Goal: Task Accomplishment & Management: Manage account settings

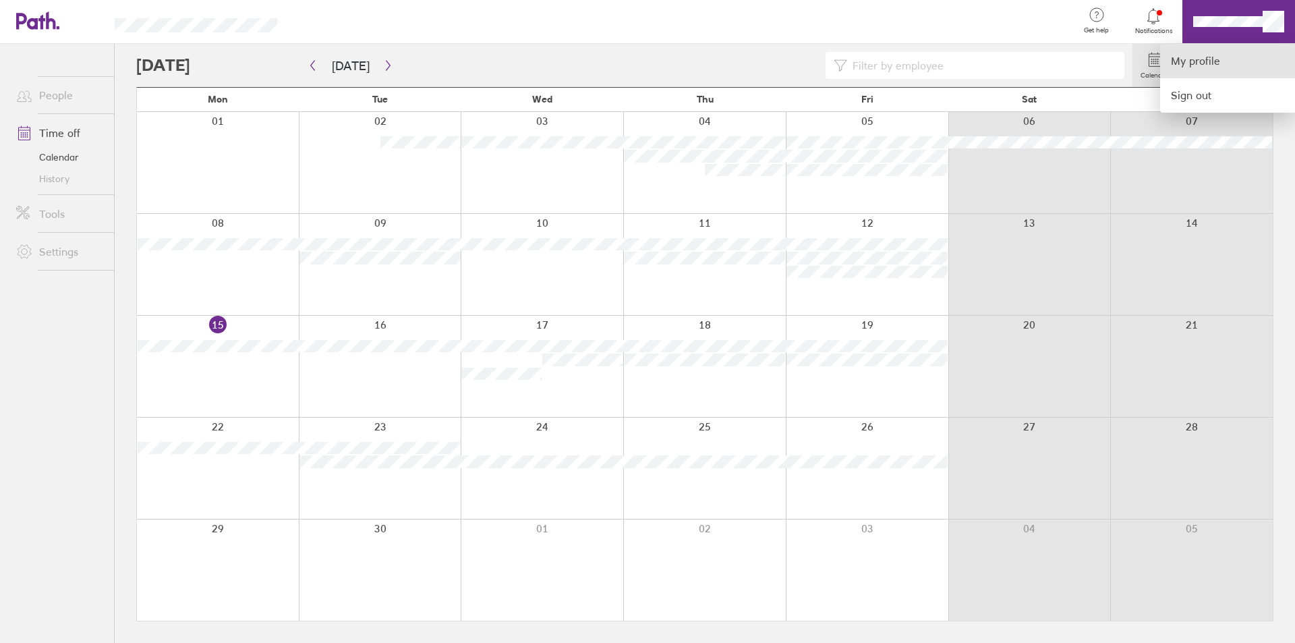
click at [1190, 75] on link "My profile" at bounding box center [1227, 61] width 135 height 34
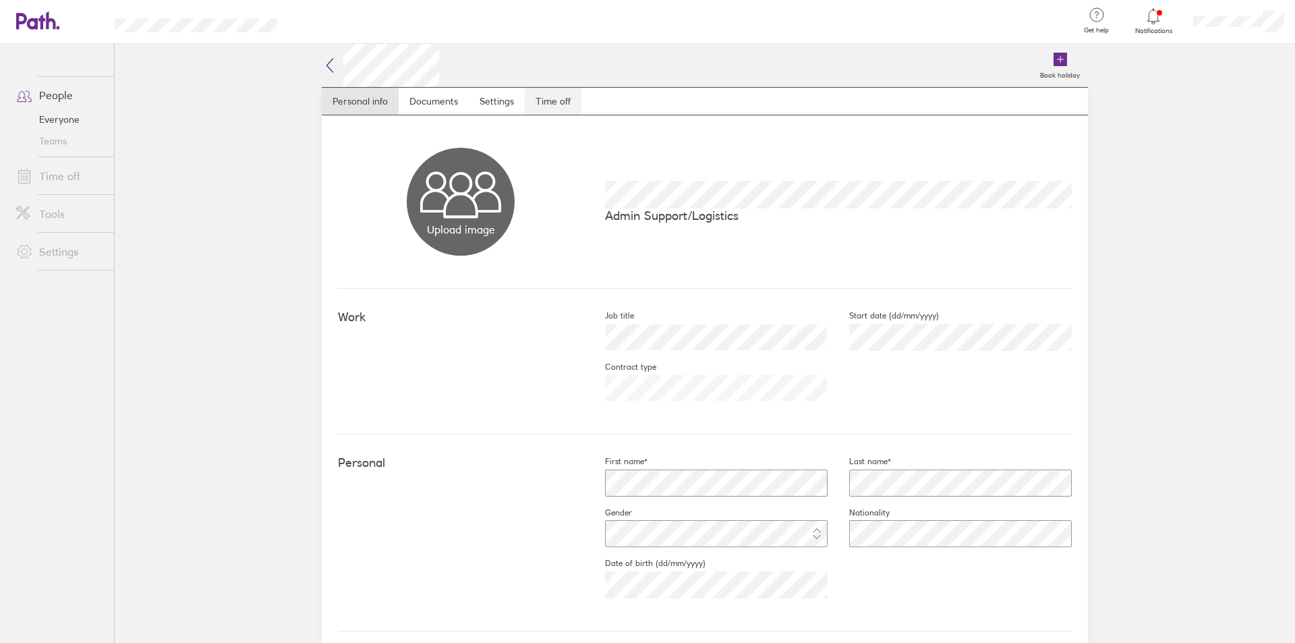
click at [556, 104] on link "Time off" at bounding box center [553, 101] width 57 height 27
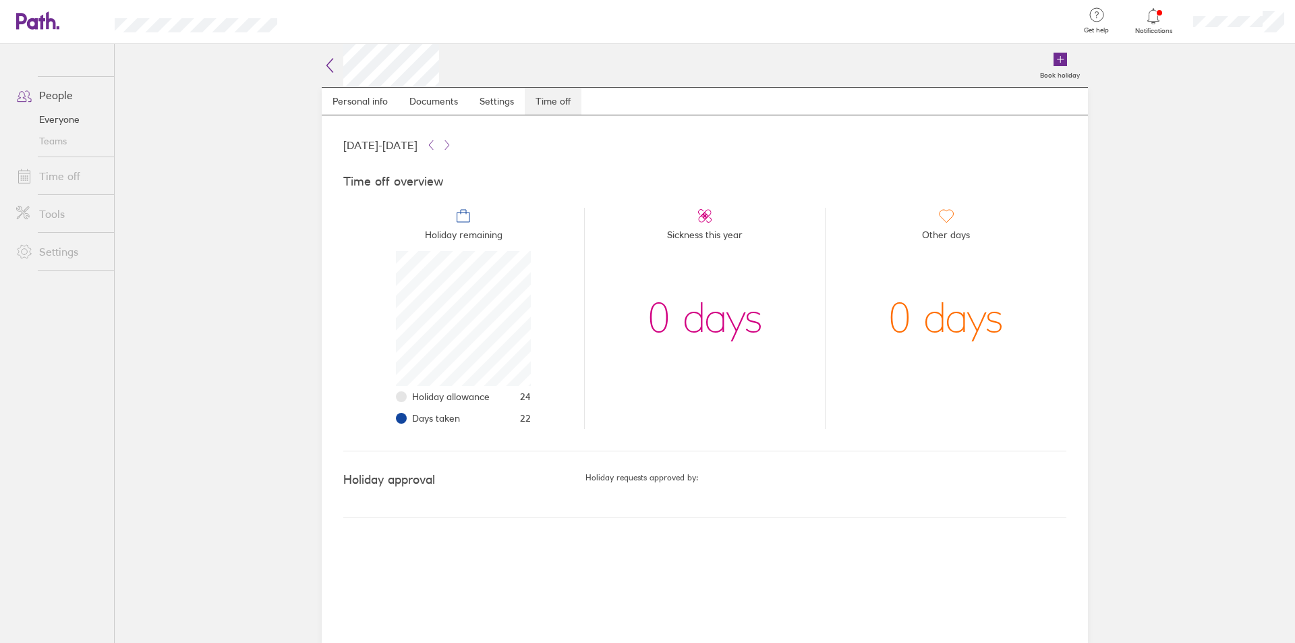
scroll to position [135, 135]
click at [31, 16] on icon at bounding box center [37, 20] width 43 height 18
